Goal: Transaction & Acquisition: Purchase product/service

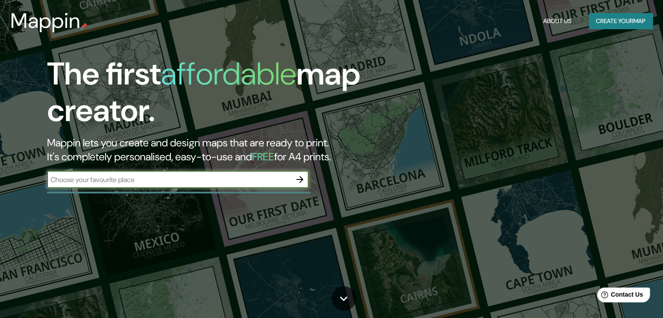
click at [613, 21] on button "Create your map" at bounding box center [621, 21] width 64 height 16
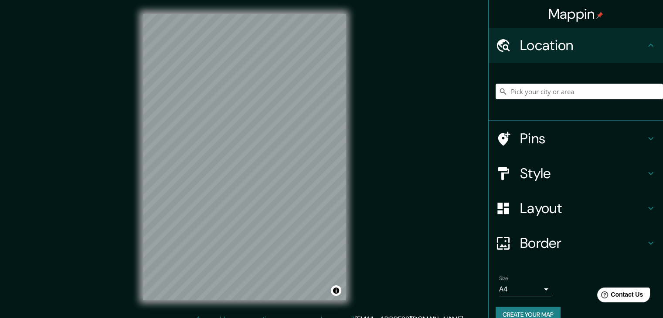
click at [529, 176] on h4 "Style" at bounding box center [582, 173] width 125 height 17
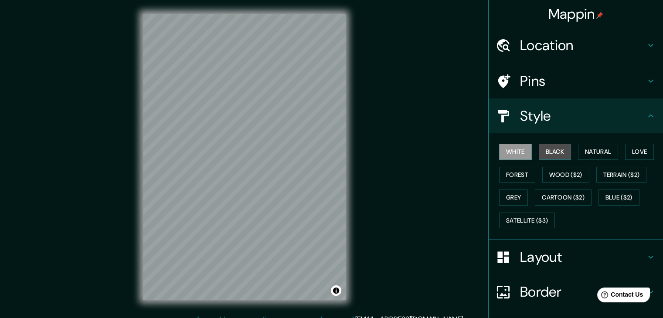
click at [546, 152] on button "Black" at bounding box center [555, 152] width 33 height 16
click at [536, 257] on h4 "Layout" at bounding box center [582, 256] width 125 height 17
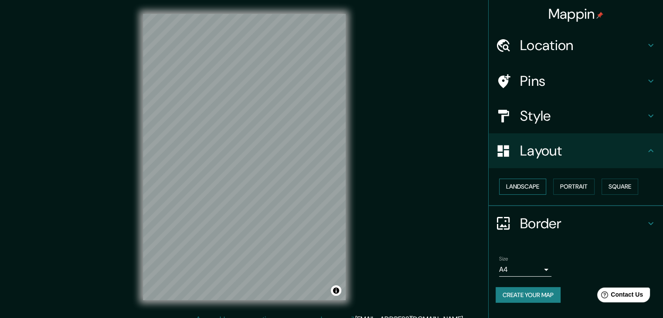
click at [530, 190] on button "Landscape" at bounding box center [522, 187] width 47 height 16
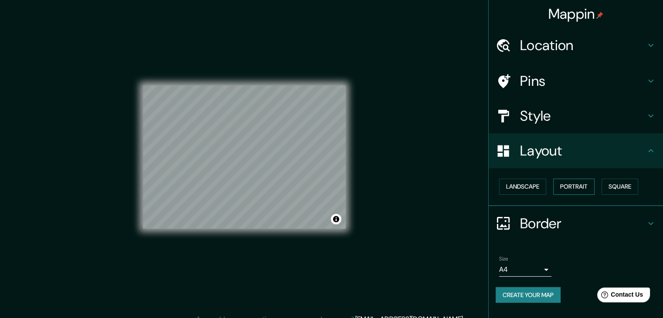
click at [565, 189] on button "Portrait" at bounding box center [573, 187] width 41 height 16
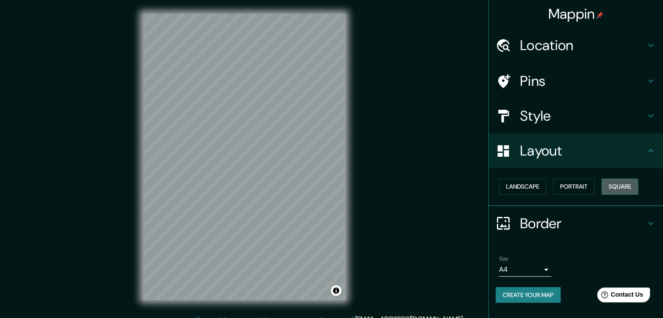
click at [633, 187] on button "Square" at bounding box center [619, 187] width 37 height 16
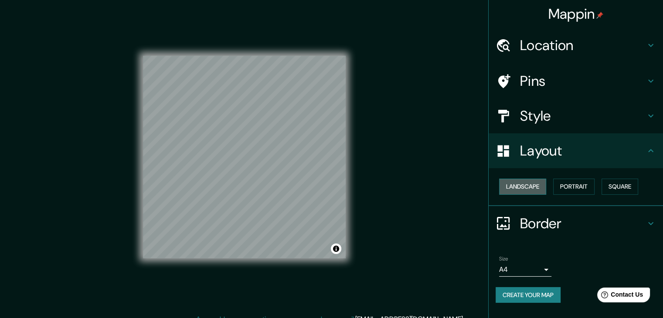
click at [532, 186] on button "Landscape" at bounding box center [522, 187] width 47 height 16
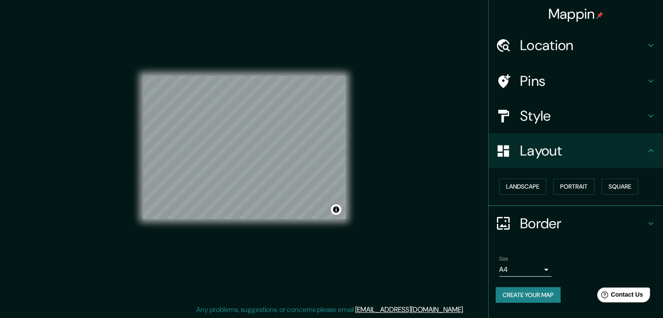
scroll to position [10, 0]
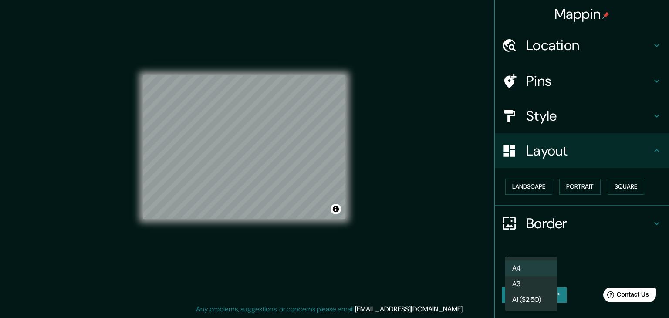
click at [533, 271] on body "Mappin Location Pins Style Layout Landscape Portrait Square Border Choose a bor…" at bounding box center [334, 149] width 669 height 318
click at [528, 297] on li "A1 ($2.50)" at bounding box center [531, 300] width 52 height 16
click at [532, 272] on body "Mappin Location Pins Style Layout Landscape Portrait Square Border Choose a bor…" at bounding box center [334, 149] width 669 height 318
click at [525, 283] on li "A3" at bounding box center [531, 284] width 52 height 16
type input "a4"
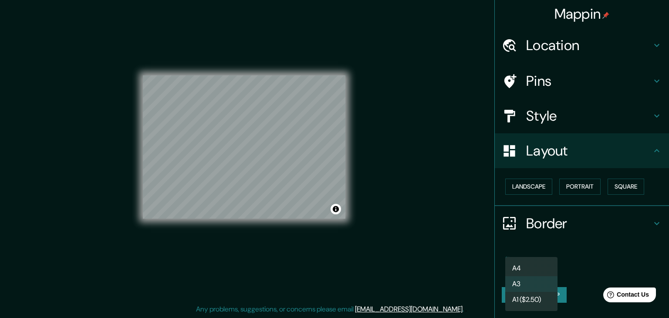
click at [525, 268] on body "Mappin Location Pins Style Layout Landscape Portrait Square Border Choose a bor…" at bounding box center [334, 149] width 669 height 318
click at [578, 254] on div at bounding box center [334, 159] width 669 height 318
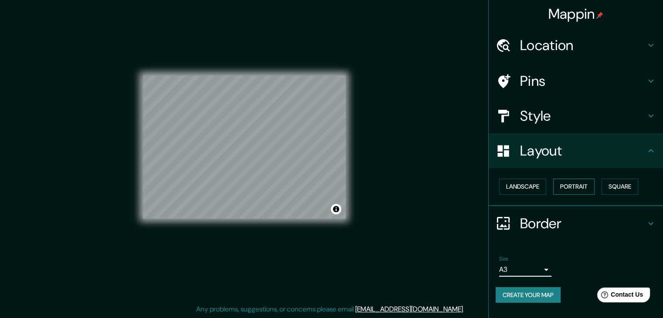
click at [575, 186] on button "Portrait" at bounding box center [573, 187] width 41 height 16
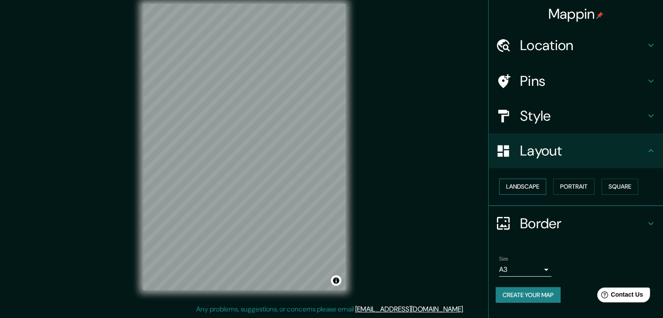
click at [531, 187] on button "Landscape" at bounding box center [522, 187] width 47 height 16
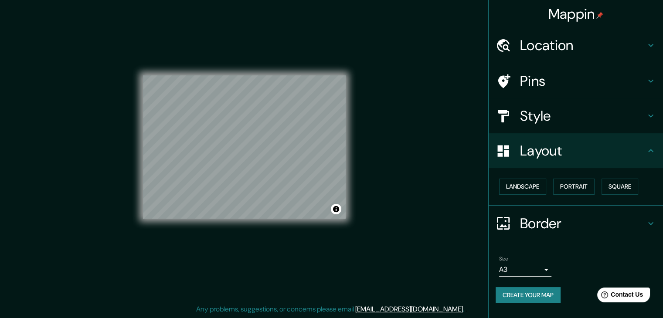
click at [523, 116] on h4 "Style" at bounding box center [582, 115] width 125 height 17
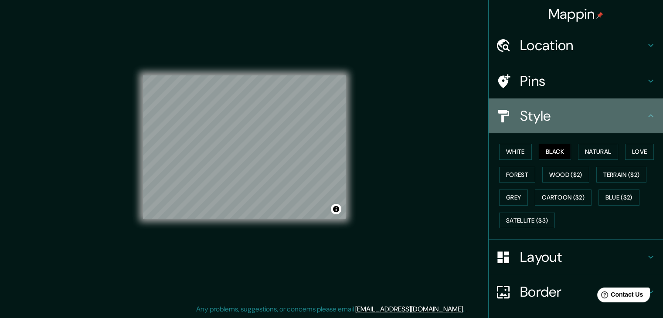
click at [533, 115] on h4 "Style" at bounding box center [582, 115] width 125 height 17
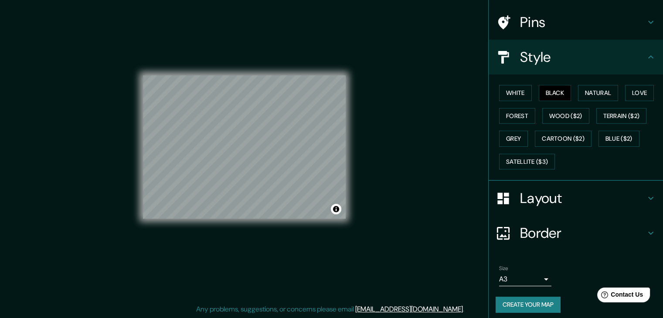
scroll to position [63, 0]
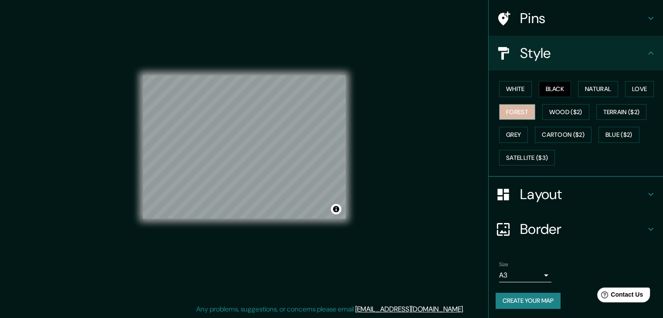
click at [522, 109] on button "Forest" at bounding box center [517, 112] width 36 height 16
click at [618, 88] on div "White Black Natural Love Forest Wood ($2) Terrain ($2) Grey Cartoon ($2) Blue (…" at bounding box center [578, 123] width 167 height 91
click at [625, 89] on button "Love" at bounding box center [639, 89] width 29 height 16
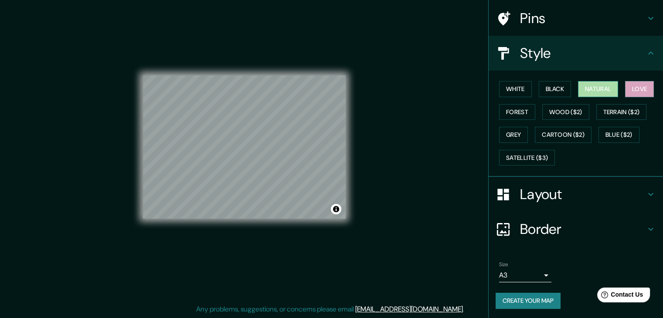
click at [613, 89] on button "Natural" at bounding box center [598, 89] width 40 height 16
click at [542, 89] on button "Black" at bounding box center [555, 89] width 33 height 16
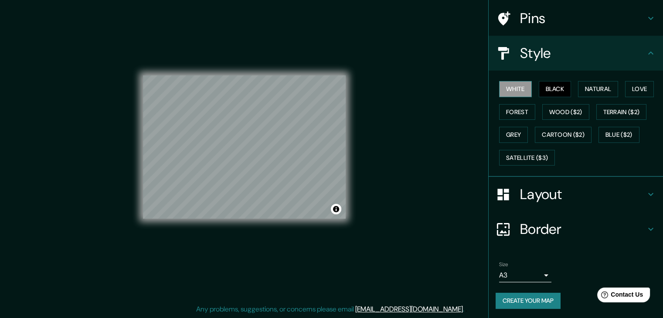
click at [518, 88] on button "White" at bounding box center [515, 89] width 33 height 16
click at [547, 88] on button "Black" at bounding box center [555, 89] width 33 height 16
click at [538, 297] on button "Create your map" at bounding box center [527, 301] width 65 height 16
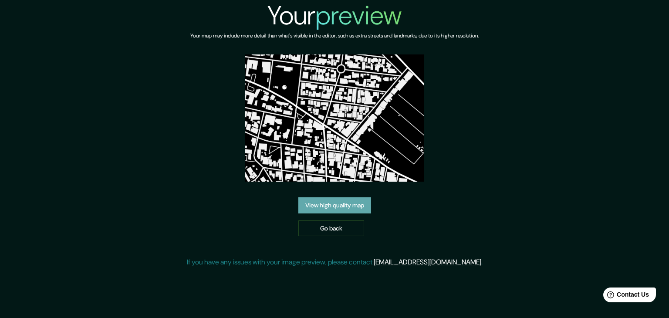
click at [316, 210] on link "View high quality map" at bounding box center [334, 205] width 73 height 16
click at [340, 124] on img at bounding box center [335, 117] width 180 height 127
click at [335, 201] on link "View high quality map" at bounding box center [334, 205] width 73 height 16
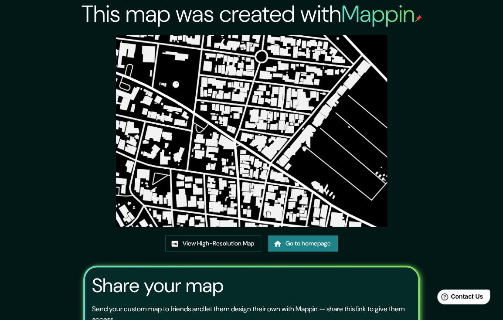
click at [315, 235] on link "Go to homepage" at bounding box center [303, 243] width 70 height 16
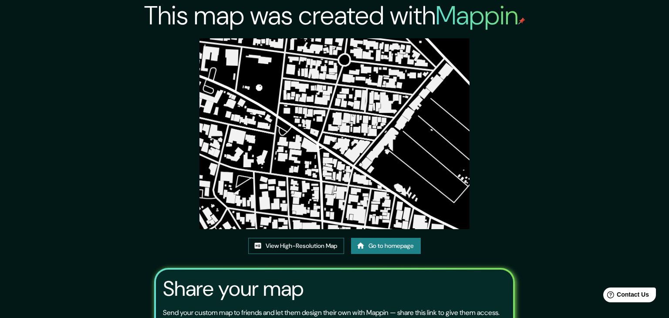
click at [307, 238] on link "View High-Resolution Map" at bounding box center [296, 246] width 96 height 16
click at [308, 238] on link "View High-Resolution Map" at bounding box center [296, 246] width 96 height 16
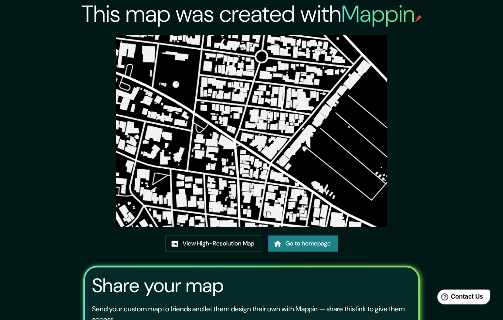
click at [140, 16] on h2 "This map was created with Mappin" at bounding box center [251, 14] width 340 height 28
